Goal: Task Accomplishment & Management: Manage account settings

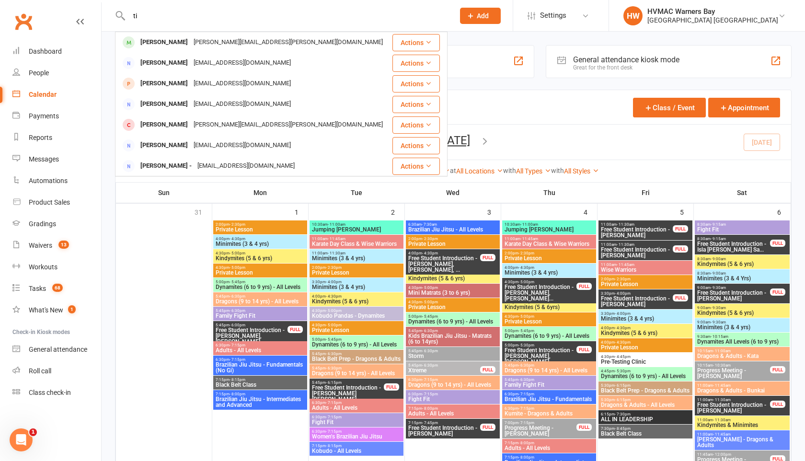
type input "t"
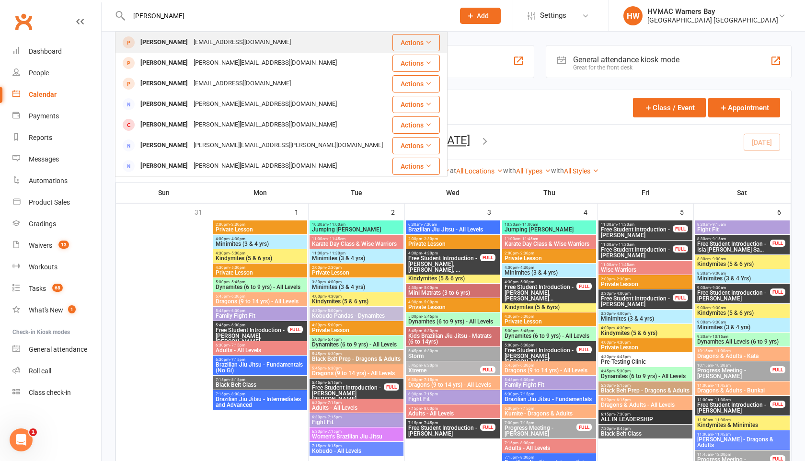
type input "[PERSON_NAME]"
click at [218, 40] on div "[EMAIL_ADDRESS][DOMAIN_NAME]" at bounding box center [242, 42] width 103 height 14
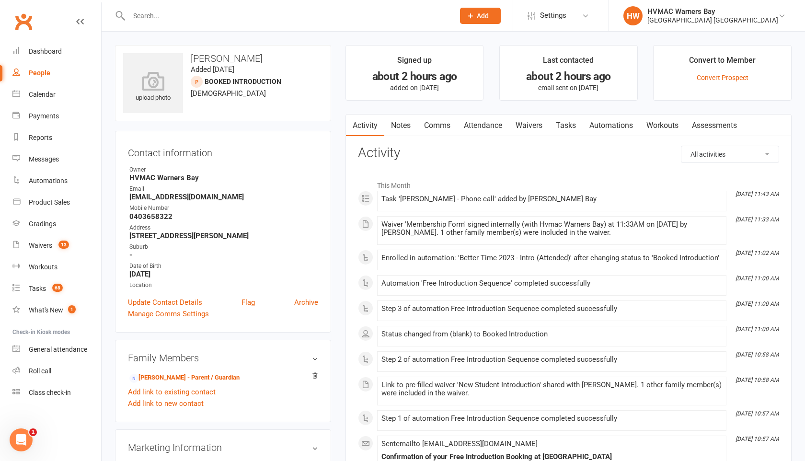
click at [173, 15] on input "text" at bounding box center [286, 15] width 321 height 13
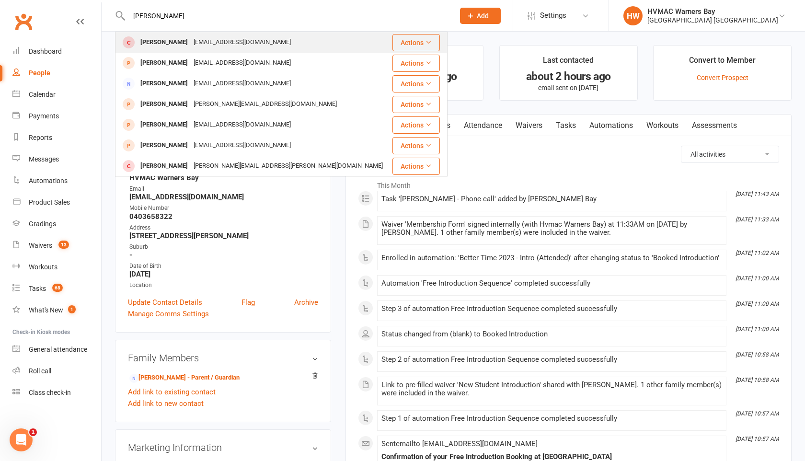
type input "[PERSON_NAME]"
click at [175, 39] on div "[PERSON_NAME]" at bounding box center [163, 42] width 53 height 14
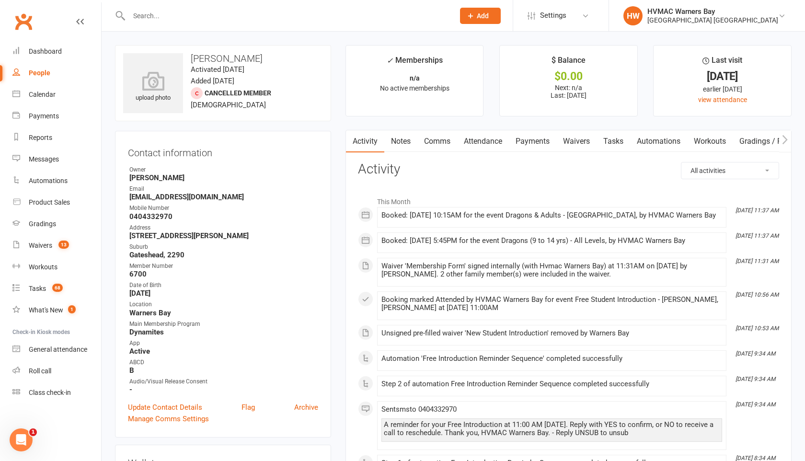
click at [156, 8] on div at bounding box center [281, 15] width 332 height 31
click at [156, 16] on input "text" at bounding box center [286, 15] width 321 height 13
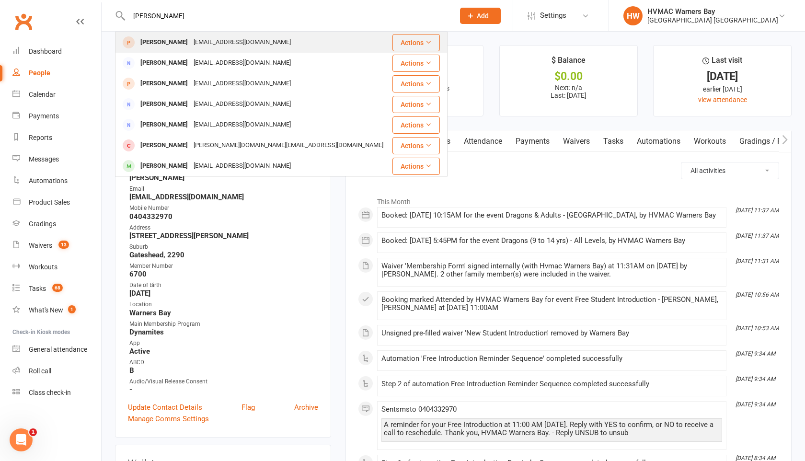
type input "[PERSON_NAME]"
click at [163, 43] on div "[PERSON_NAME]" at bounding box center [163, 42] width 53 height 14
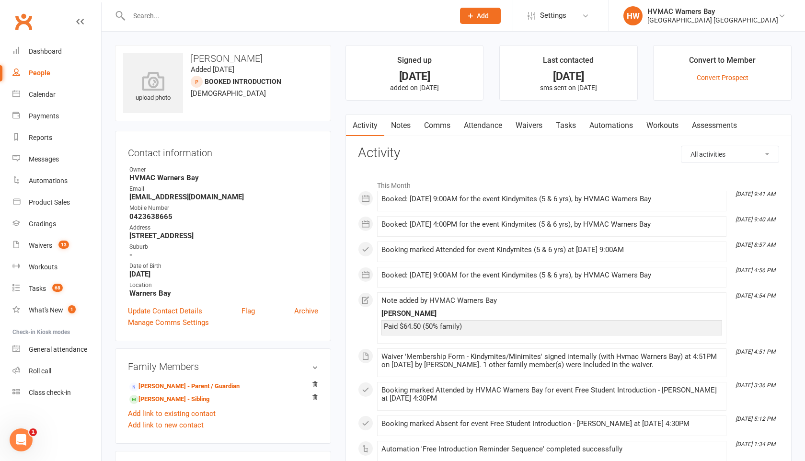
click at [522, 123] on link "Waivers" at bounding box center [529, 126] width 40 height 22
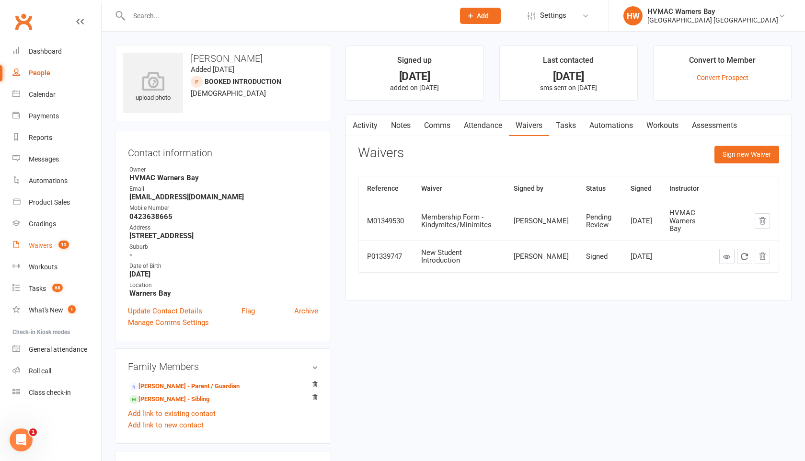
click at [40, 244] on div "Waivers" at bounding box center [40, 245] width 23 height 8
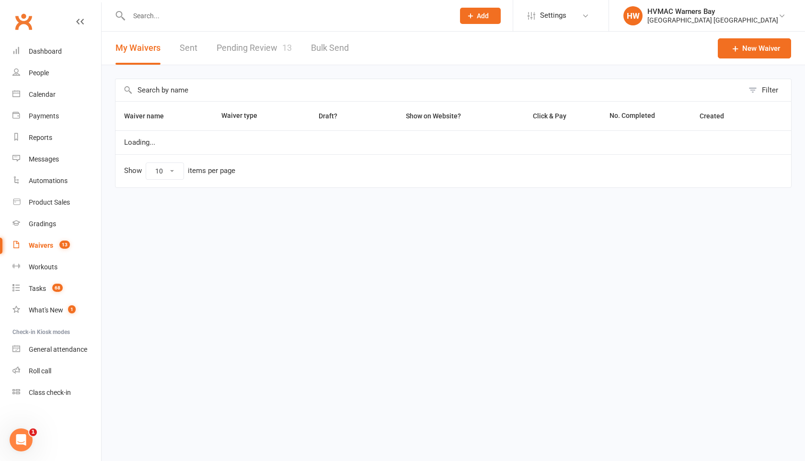
select select "100"
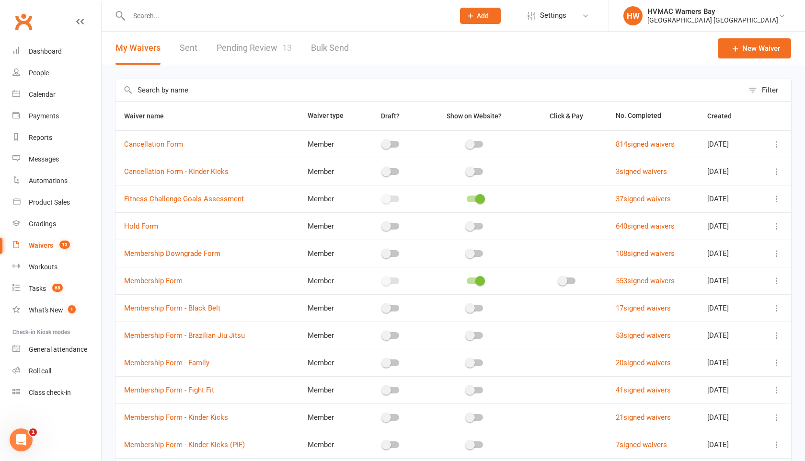
click at [277, 51] on link "Pending Review 13" at bounding box center [254, 48] width 75 height 33
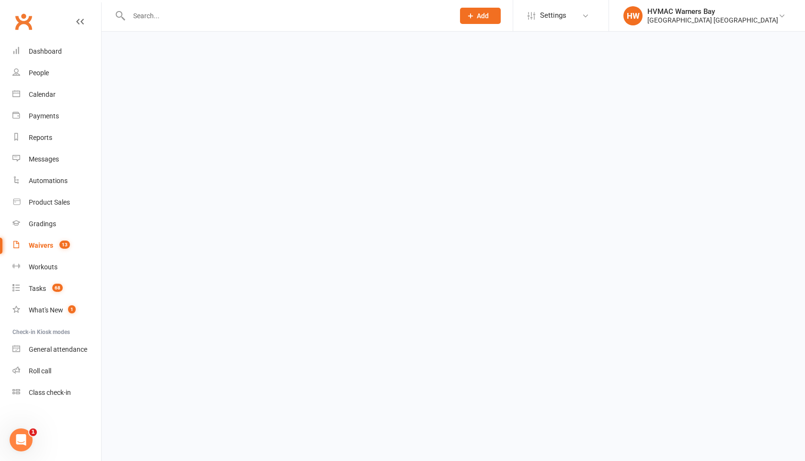
select select "100"
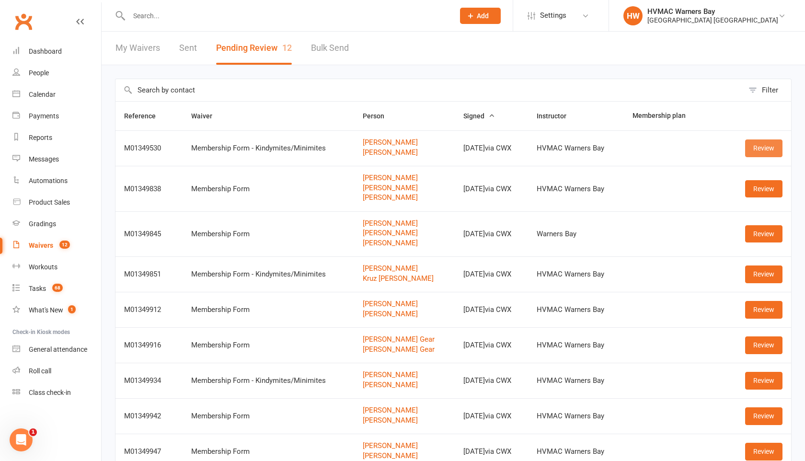
click at [770, 146] on link "Review" at bounding box center [763, 147] width 37 height 17
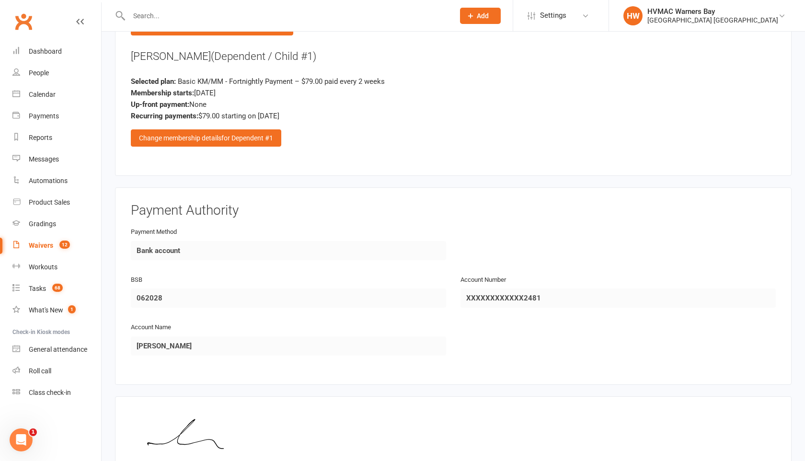
scroll to position [1433, 0]
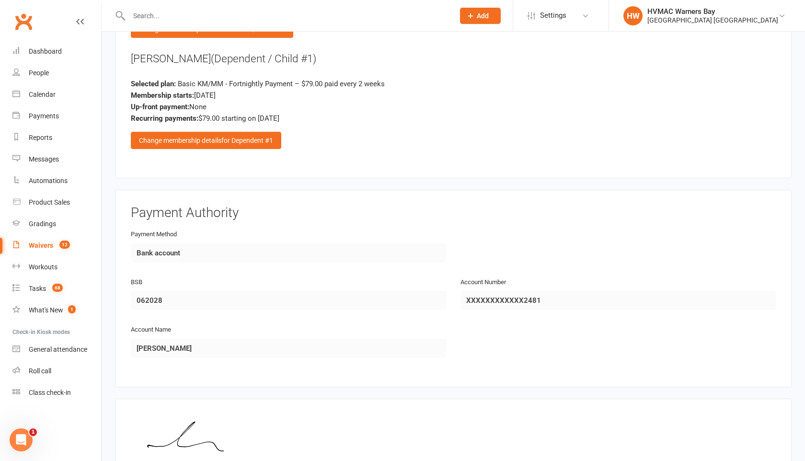
click at [145, 16] on input "text" at bounding box center [286, 15] width 321 height 13
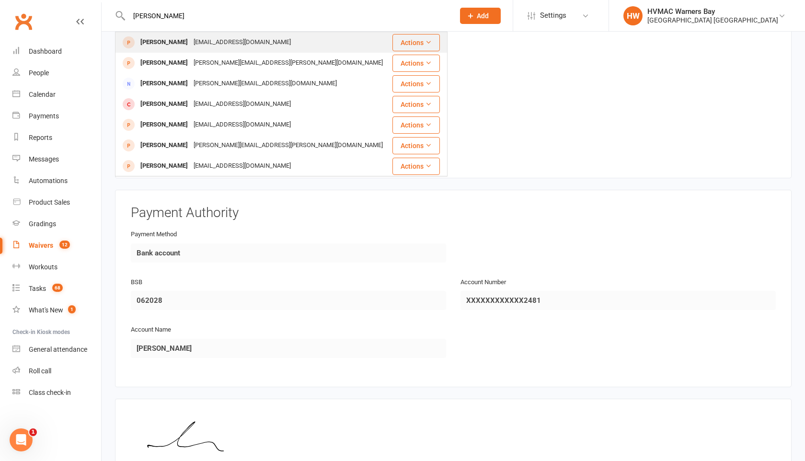
type input "[PERSON_NAME]"
click at [139, 39] on div "[PERSON_NAME]" at bounding box center [163, 42] width 53 height 14
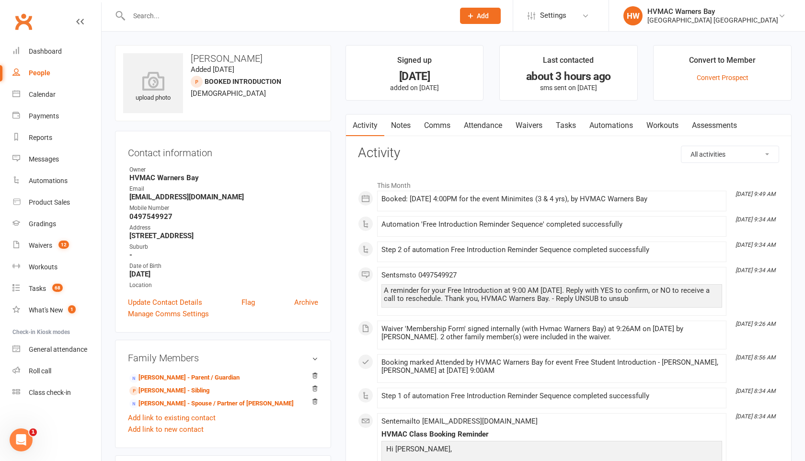
click at [150, 18] on input "text" at bounding box center [286, 15] width 321 height 13
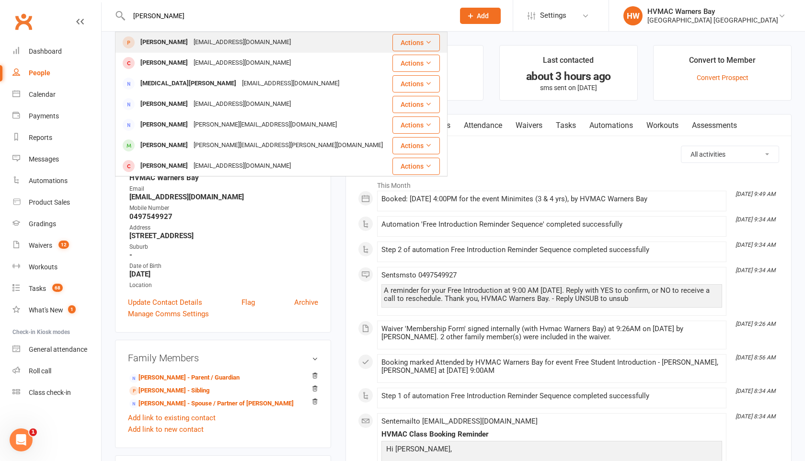
type input "[PERSON_NAME]"
click at [147, 40] on div "[PERSON_NAME]" at bounding box center [163, 42] width 53 height 14
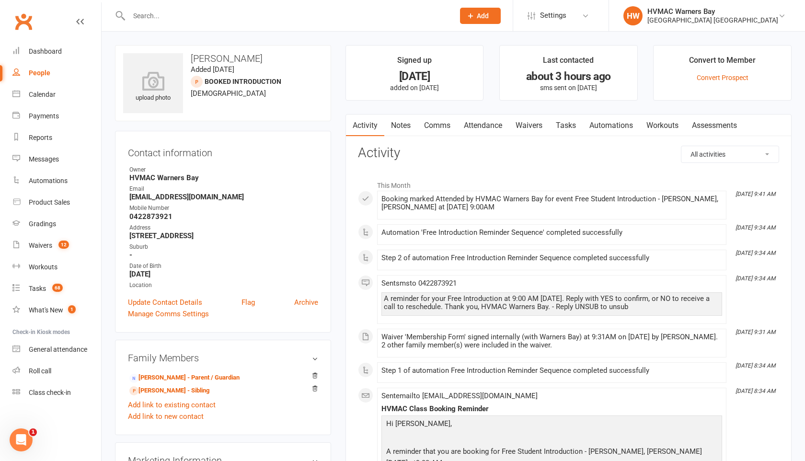
click at [142, 17] on input "text" at bounding box center [286, 15] width 321 height 13
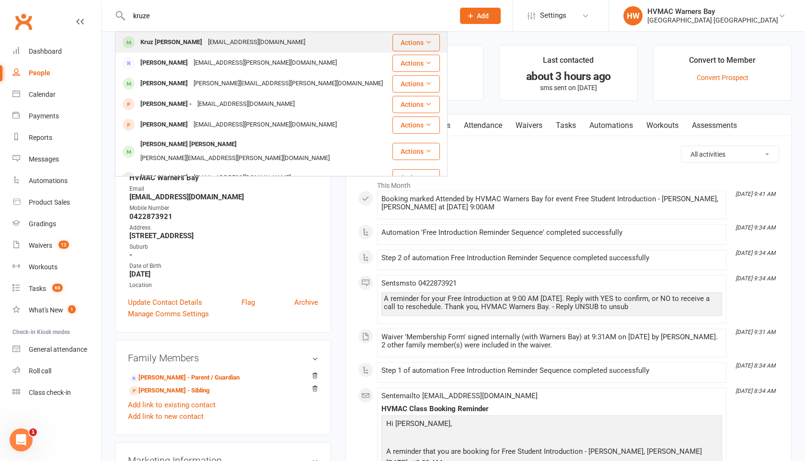
type input "kruze"
click at [149, 35] on div "Kruz [PERSON_NAME]" at bounding box center [171, 42] width 68 height 14
